Goal: Task Accomplishment & Management: Use online tool/utility

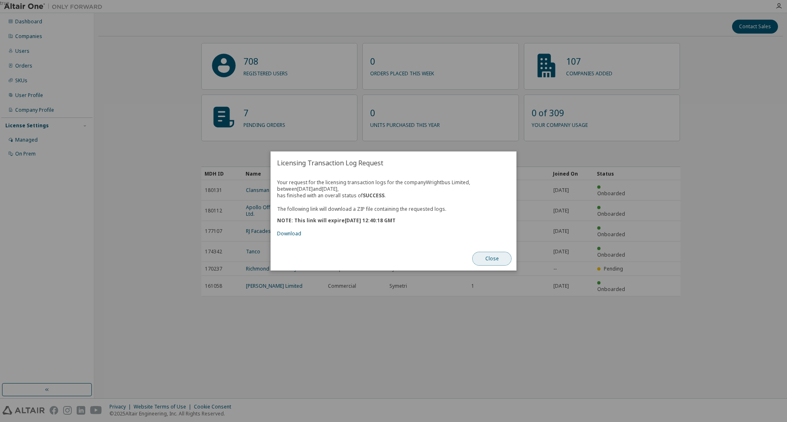
click at [497, 263] on button "Close" at bounding box center [491, 259] width 39 height 14
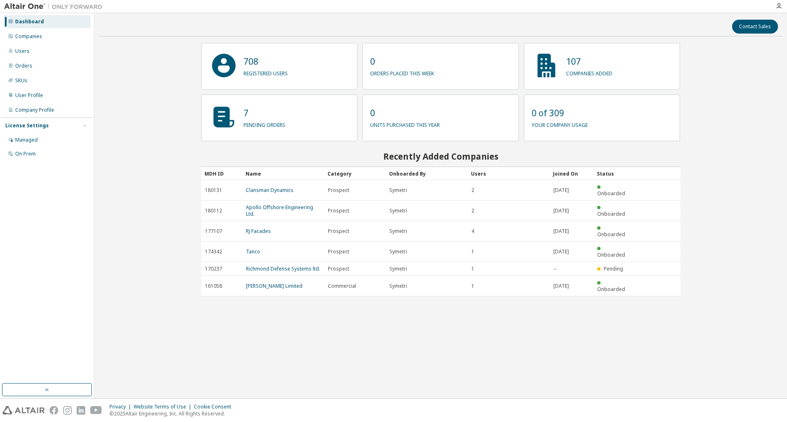
click at [144, 109] on div "Contact Sales 708 registered users 0 orders placed this week 107 companies adde…" at bounding box center [440, 205] width 684 height 377
click at [45, 36] on div "Companies" at bounding box center [46, 36] width 87 height 13
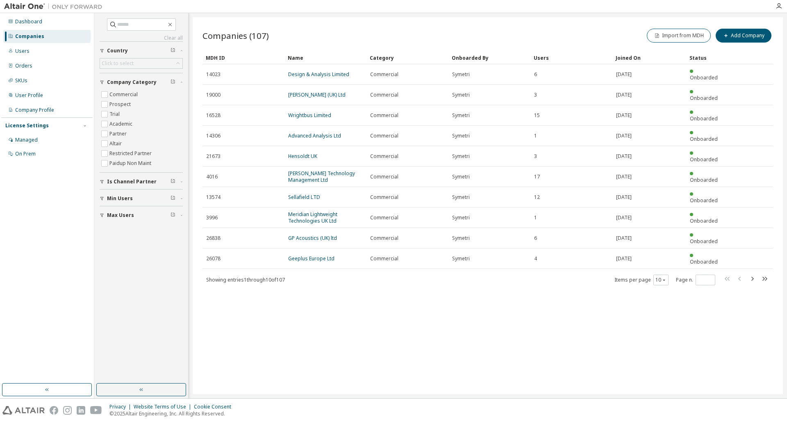
click at [657, 305] on div "Companies (107) Import from MDH Add Company Clear Load Save Save As Field Opera…" at bounding box center [488, 205] width 590 height 377
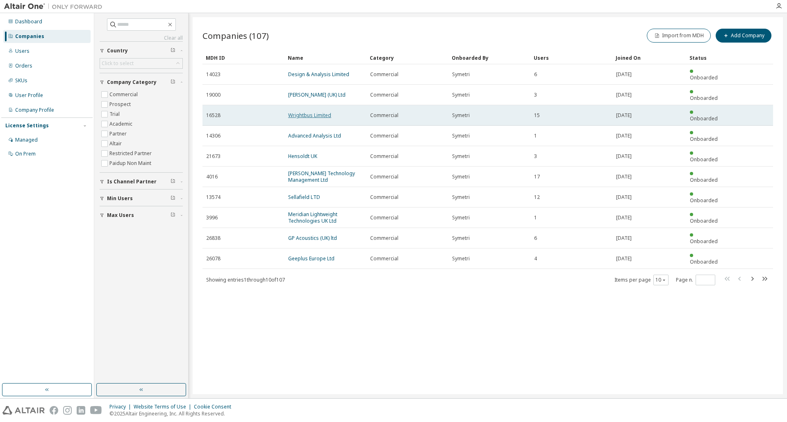
click at [309, 112] on link "Wrightbus Limited" at bounding box center [309, 115] width 43 height 7
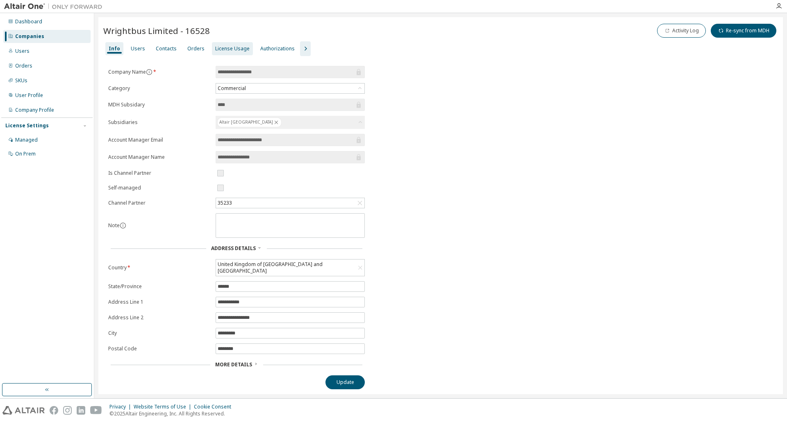
click at [240, 48] on div "License Usage" at bounding box center [232, 48] width 34 height 7
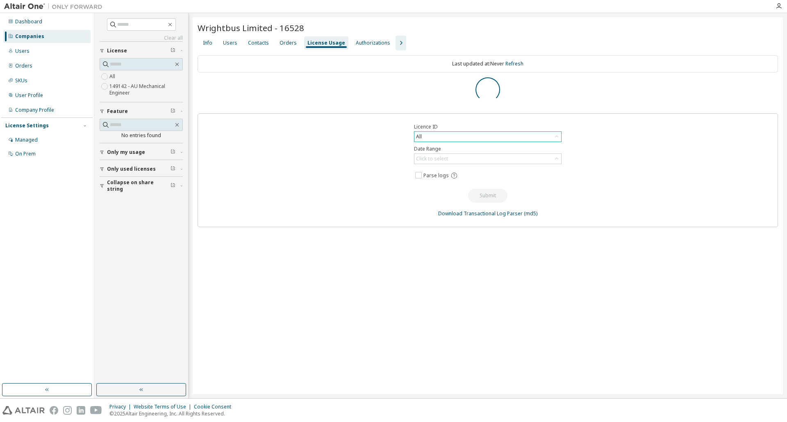
click at [435, 133] on div "All" at bounding box center [487, 137] width 147 height 10
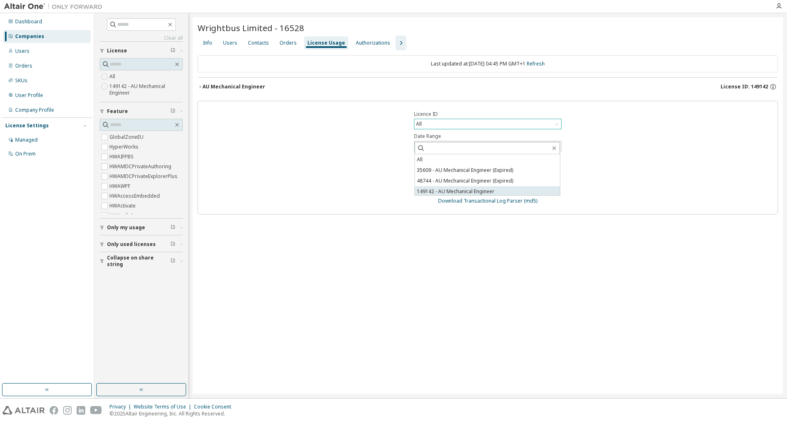
click at [451, 190] on li "149142 - AU Mechanical Engineer" at bounding box center [487, 191] width 145 height 11
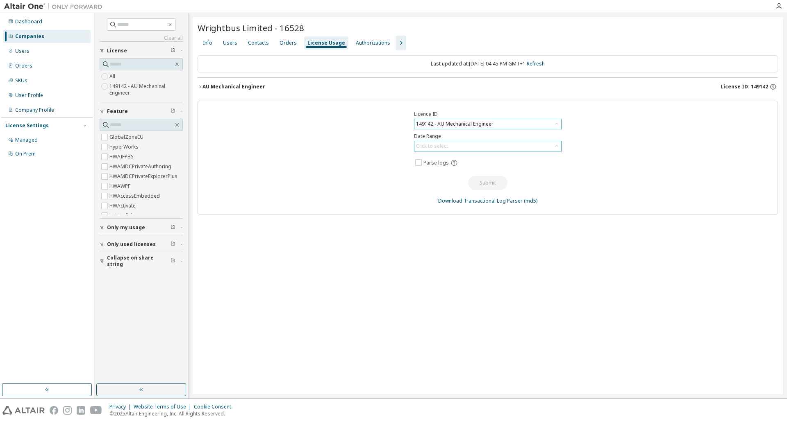
click at [452, 147] on div "Click to select" at bounding box center [487, 146] width 147 height 10
click at [442, 168] on li "Last 30 days" at bounding box center [487, 169] width 145 height 11
click at [437, 164] on span "Parse logs" at bounding box center [435, 163] width 25 height 7
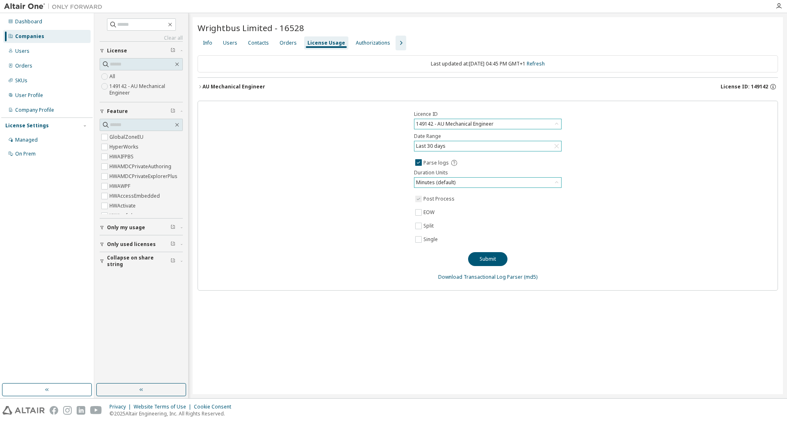
click at [445, 182] on div "Minutes (default)" at bounding box center [436, 182] width 42 height 9
click at [485, 258] on button "Submit" at bounding box center [487, 259] width 39 height 14
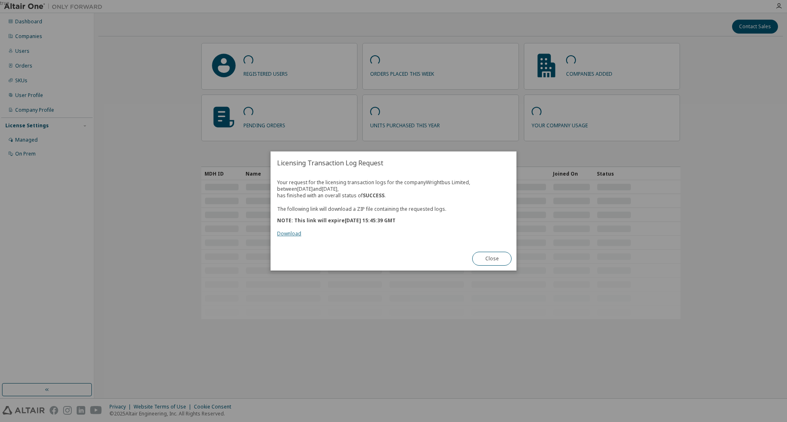
click at [289, 233] on link "Download" at bounding box center [289, 233] width 24 height 7
